Goal: Check status

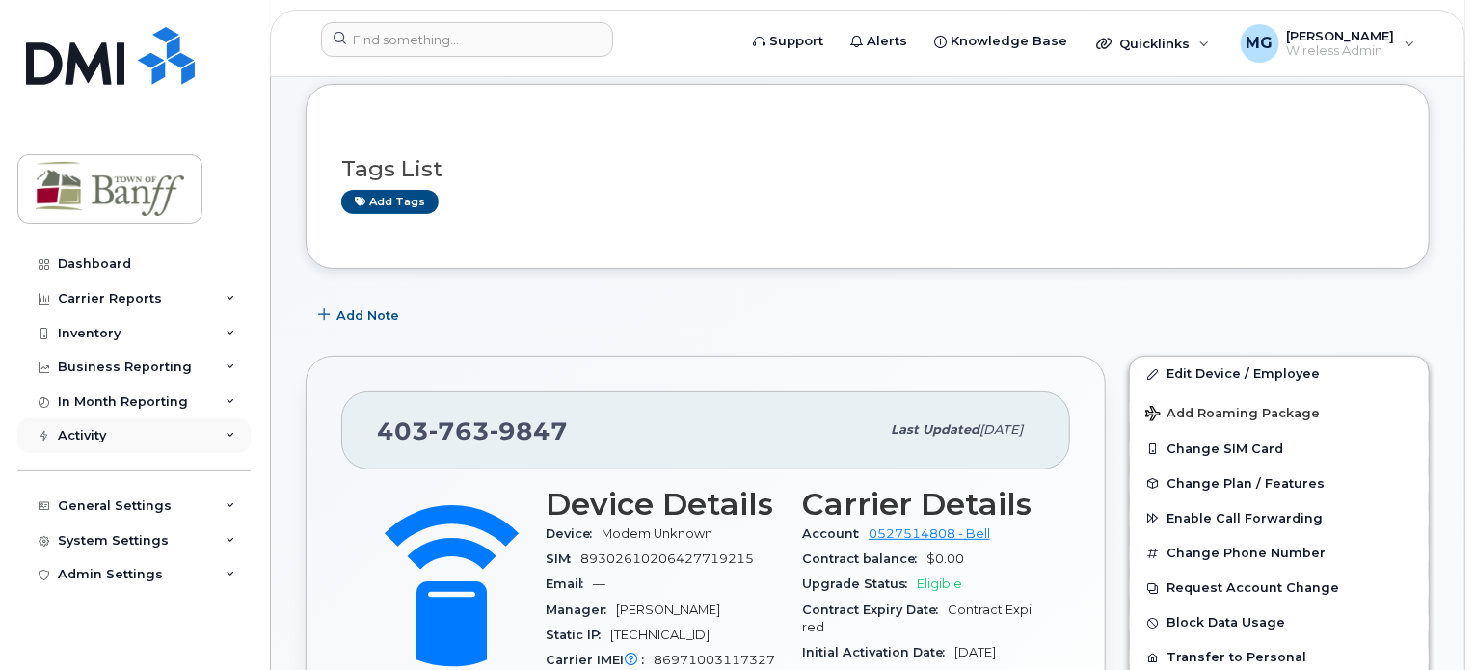
scroll to position [96, 0]
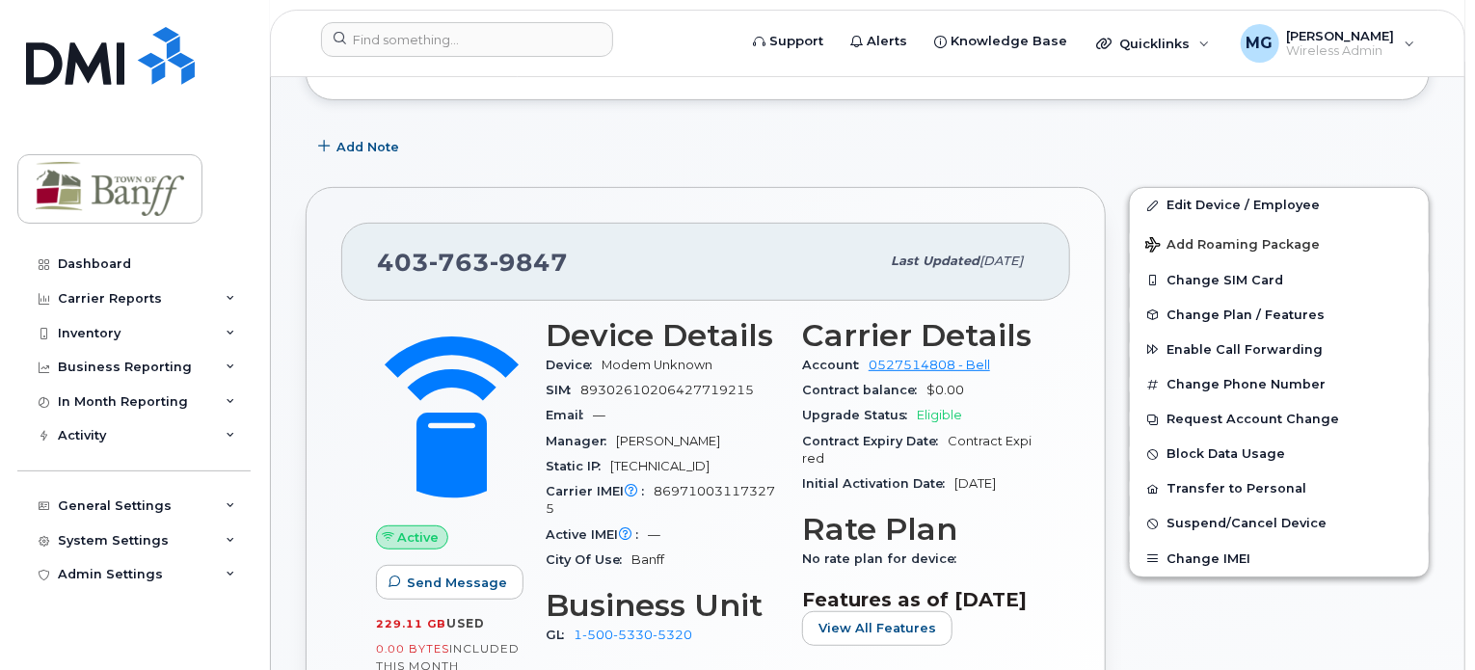
scroll to position [266, 0]
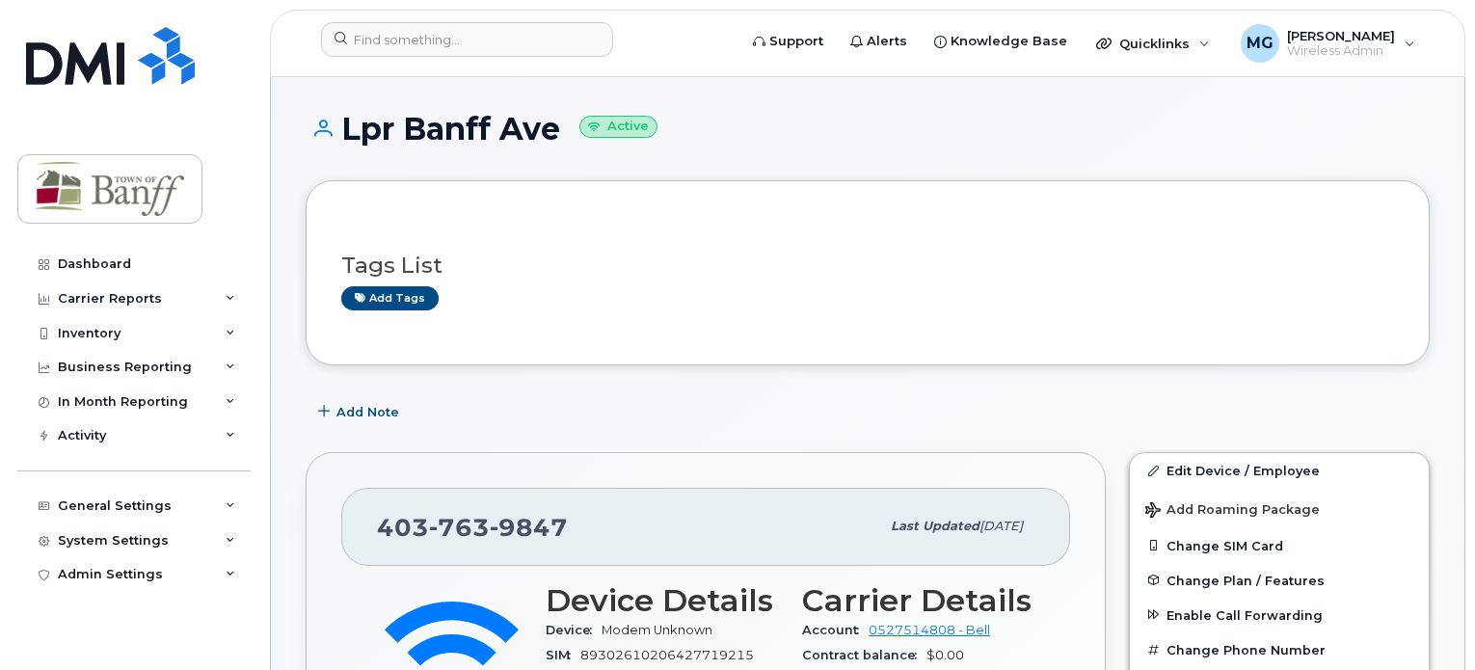
scroll to position [266, 0]
